Goal: Communication & Community: Answer question/provide support

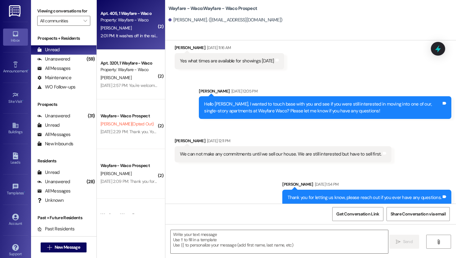
click at [127, 27] on div "[PERSON_NAME]" at bounding box center [129, 28] width 59 height 8
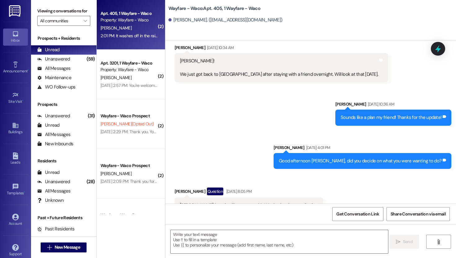
scroll to position [4369, 0]
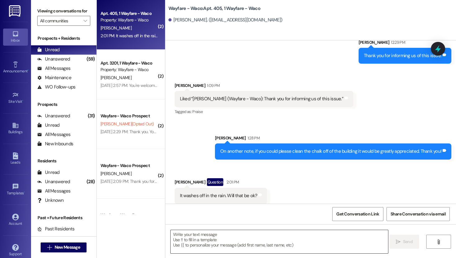
click at [275, 239] on textarea at bounding box center [280, 241] width 218 height 23
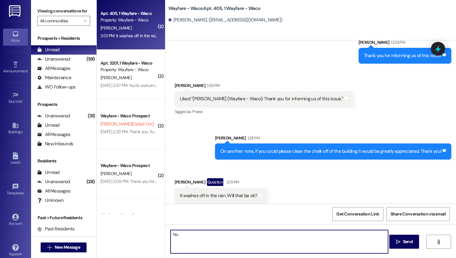
type textarea "N"
type textarea "I"
click at [176, 235] on textarea "No it will need to be cleaned off." at bounding box center [280, 241] width 218 height 23
click at [274, 236] on textarea "Unfortunately not, it will need to be cleaned off." at bounding box center [280, 241] width 218 height 23
type textarea "Unfortunately not, it will need to be cleaned off."
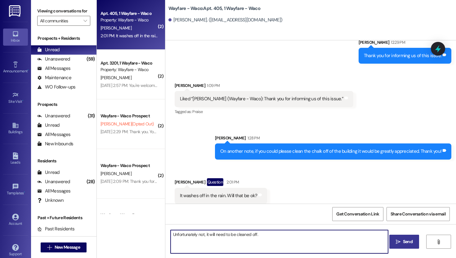
click at [409, 245] on button " Send" at bounding box center [404, 242] width 30 height 14
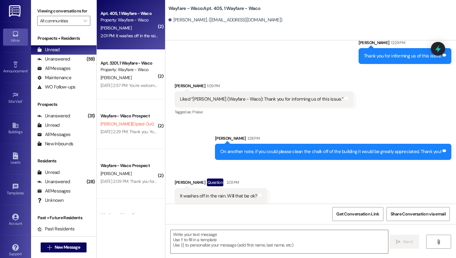
scroll to position [4412, 0]
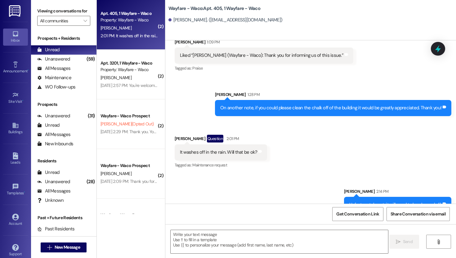
click at [127, 36] on div "2:01 PM: It washes off in the rain. Will that be ok? 2:01 PM: It washes off in …" at bounding box center [144, 36] width 86 height 6
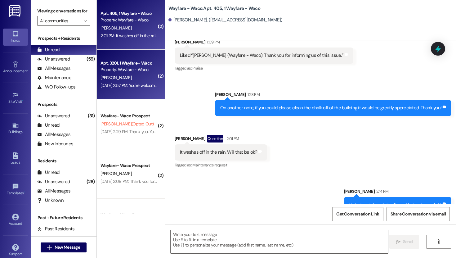
click at [127, 85] on div "[DATE] 2:57 PM: You're welcome! [DATE] 2:57 PM: You're welcome!" at bounding box center [129, 86] width 57 height 6
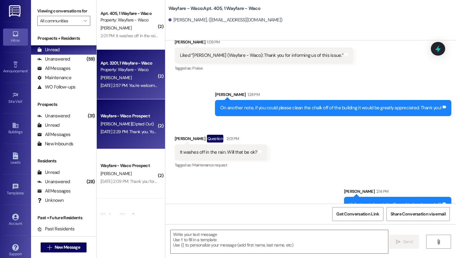
click at [127, 122] on span "[PERSON_NAME] (Opted Out)" at bounding box center [127, 124] width 53 height 6
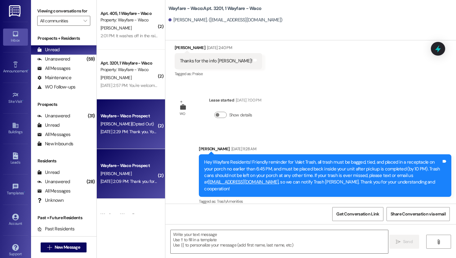
click at [129, 170] on div "[PERSON_NAME]" at bounding box center [129, 174] width 59 height 8
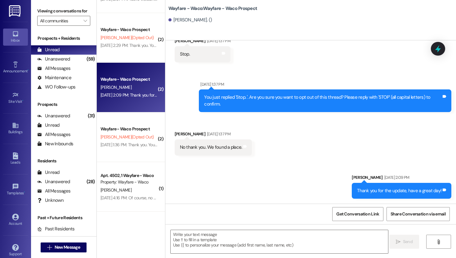
scroll to position [0, 0]
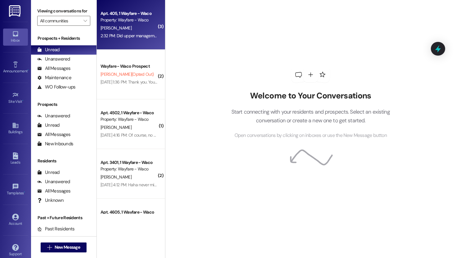
click at [127, 43] on div "Apt. 405, 1 Wayfare - Waco Property: Wayfare - Waco M. Korte 2:32 PM: Did upper…" at bounding box center [131, 25] width 68 height 50
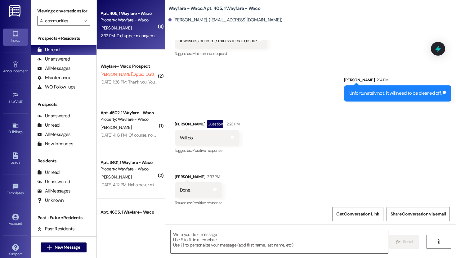
scroll to position [4562, 0]
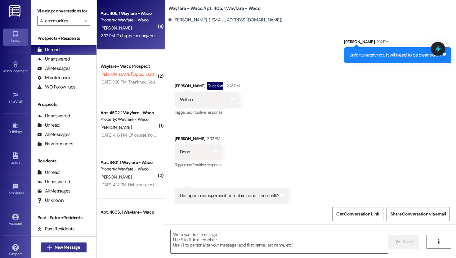
click at [64, 251] on button " New Message" at bounding box center [64, 247] width 46 height 10
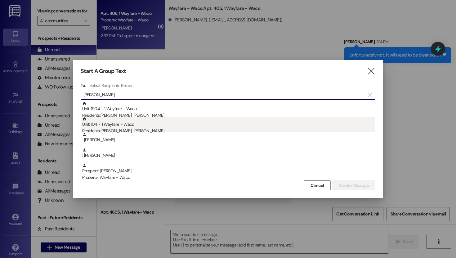
type input "josh"
click at [138, 130] on div "Residents: Alyse Bilardi, Joshua Smith" at bounding box center [228, 131] width 293 height 7
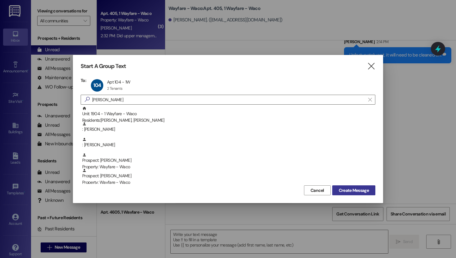
click at [347, 189] on span "Create Message" at bounding box center [354, 190] width 30 height 7
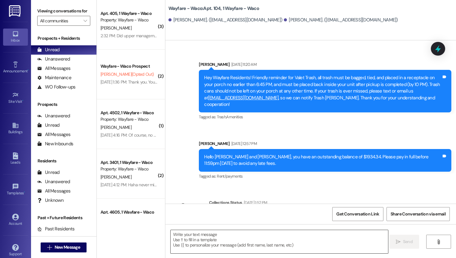
scroll to position [4692, 0]
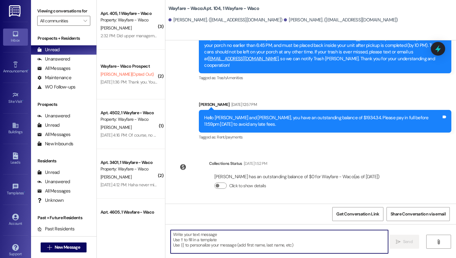
click at [253, 238] on textarea at bounding box center [280, 241] width 218 height 23
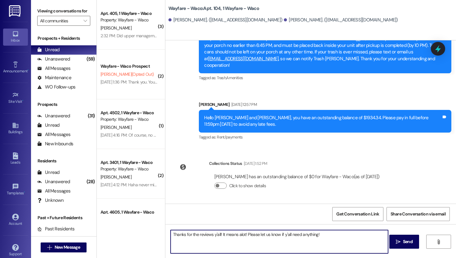
click at [220, 235] on textarea "Thanks for the reviews y'all! It means alot! Please let us know if y'all need a…" at bounding box center [280, 241] width 218 height 23
click at [284, 245] on textarea "Thanks for the reviews y'all, it means alot! Please let us know if y'all need a…" at bounding box center [280, 241] width 218 height 23
type textarea "Thanks for the reviews y'all, it means alot! Please let us know if y'all need a…"
click at [410, 245] on button " Send" at bounding box center [404, 242] width 30 height 14
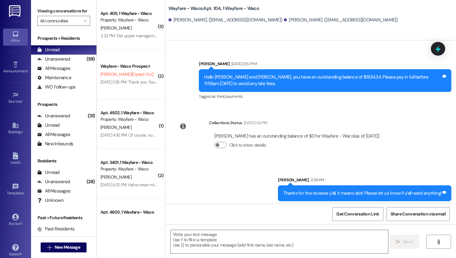
scroll to position [4735, 0]
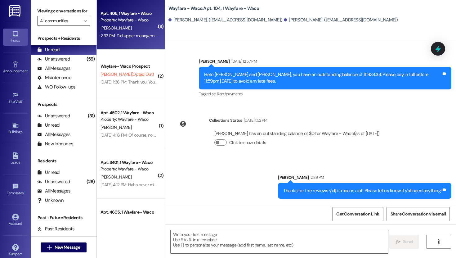
click at [134, 29] on div "[PERSON_NAME]" at bounding box center [129, 28] width 59 height 8
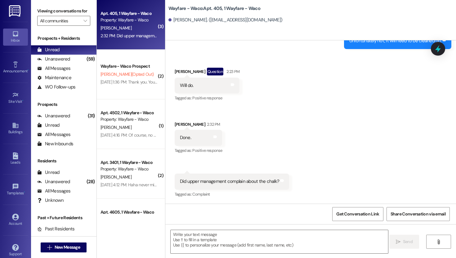
scroll to position [4562, 0]
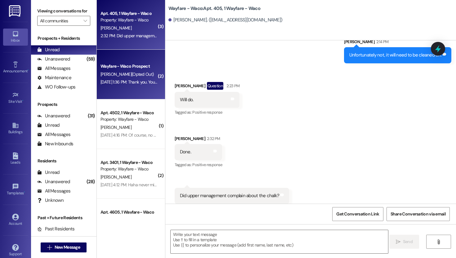
click at [130, 79] on div "Sep 04, 2025 at 1:36 PM: Thank you. You will no longer receive texts from this …" at bounding box center [253, 82] width 305 height 6
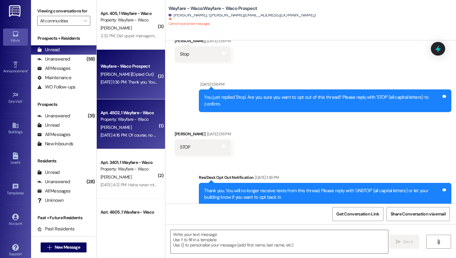
click at [126, 114] on div "Apt. 4502, 1 Wayfare - Waco" at bounding box center [129, 113] width 57 height 7
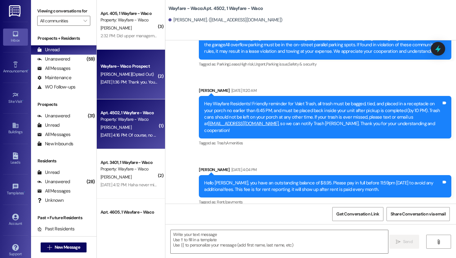
scroll to position [297, 0]
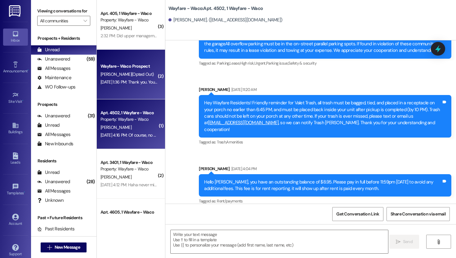
click at [131, 78] on div "J. Clark (Opted Out)" at bounding box center [129, 74] width 59 height 8
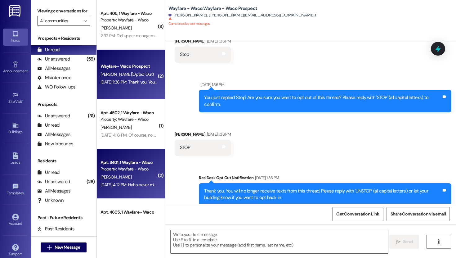
click at [122, 153] on div "Apt. 3401, 1 Wayfare - Waco Property: Wayfare - Waco A. Moore Sep 03, 2025 at 4…" at bounding box center [131, 174] width 68 height 50
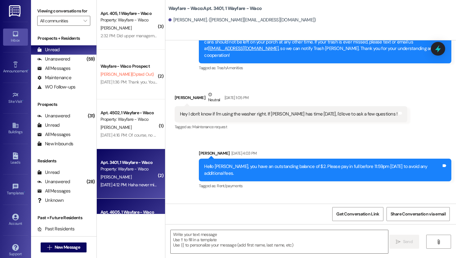
click at [124, 207] on div "Apt. 4605, 1 Wayfare - Waco Property: Wayfare - Waco J. Vasek Sep 03, 2025 at 4…" at bounding box center [131, 224] width 68 height 50
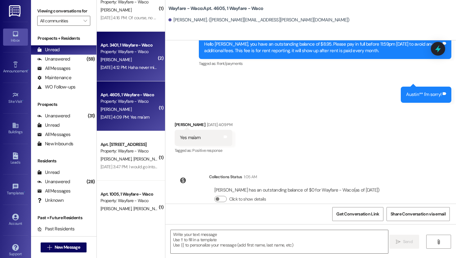
scroll to position [126, 0]
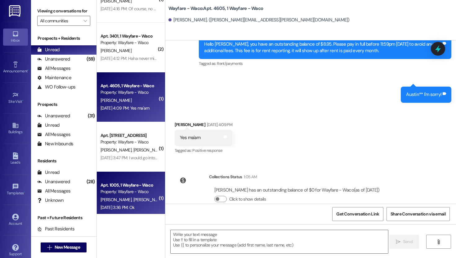
click at [130, 187] on div "Apt. 1005, 1 Wayfare - Waco" at bounding box center [129, 185] width 57 height 7
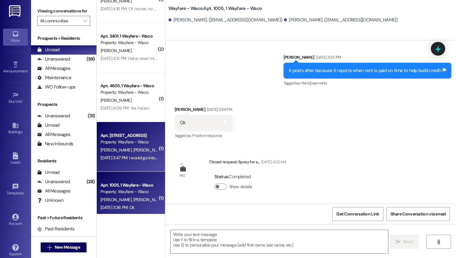
click at [130, 146] on div "M. Wright T. Wright" at bounding box center [129, 150] width 59 height 8
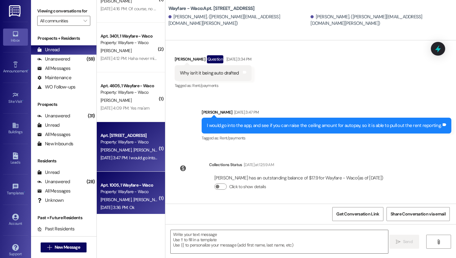
scroll to position [0, 0]
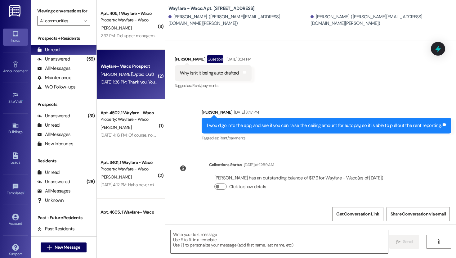
click at [131, 69] on div "Wayfare - Waco Prospect" at bounding box center [129, 66] width 57 height 7
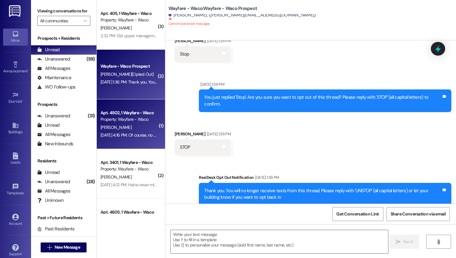
click at [125, 118] on div "Property: Wayfare - Waco" at bounding box center [129, 119] width 57 height 7
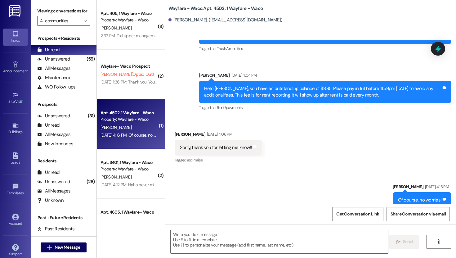
scroll to position [389, 0]
